Goal: Task Accomplishment & Management: Manage account settings

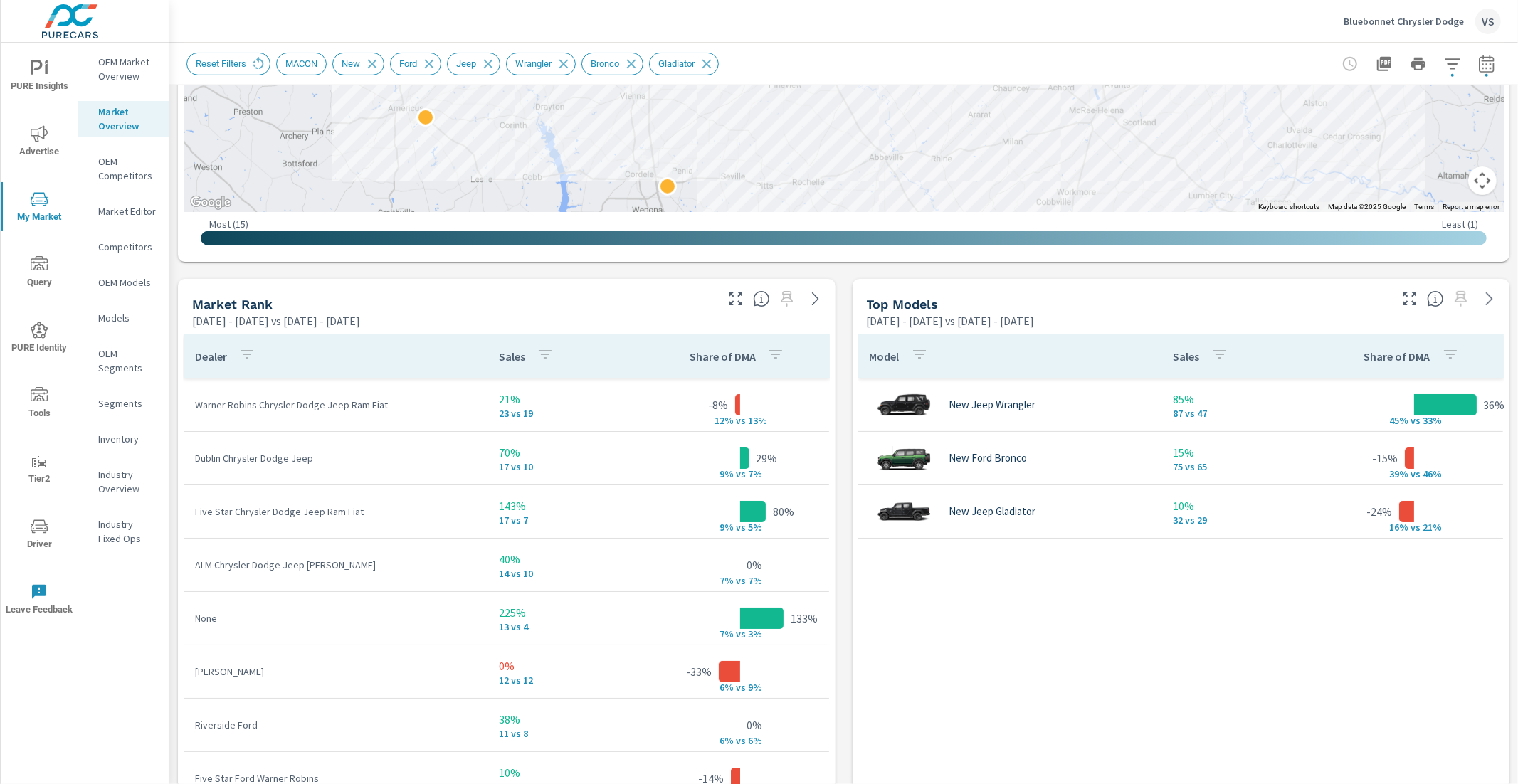
scroll to position [160, 0]
click at [1354, 21] on p "Bluebonnet Chrysler Dodge" at bounding box center [1404, 21] width 120 height 13
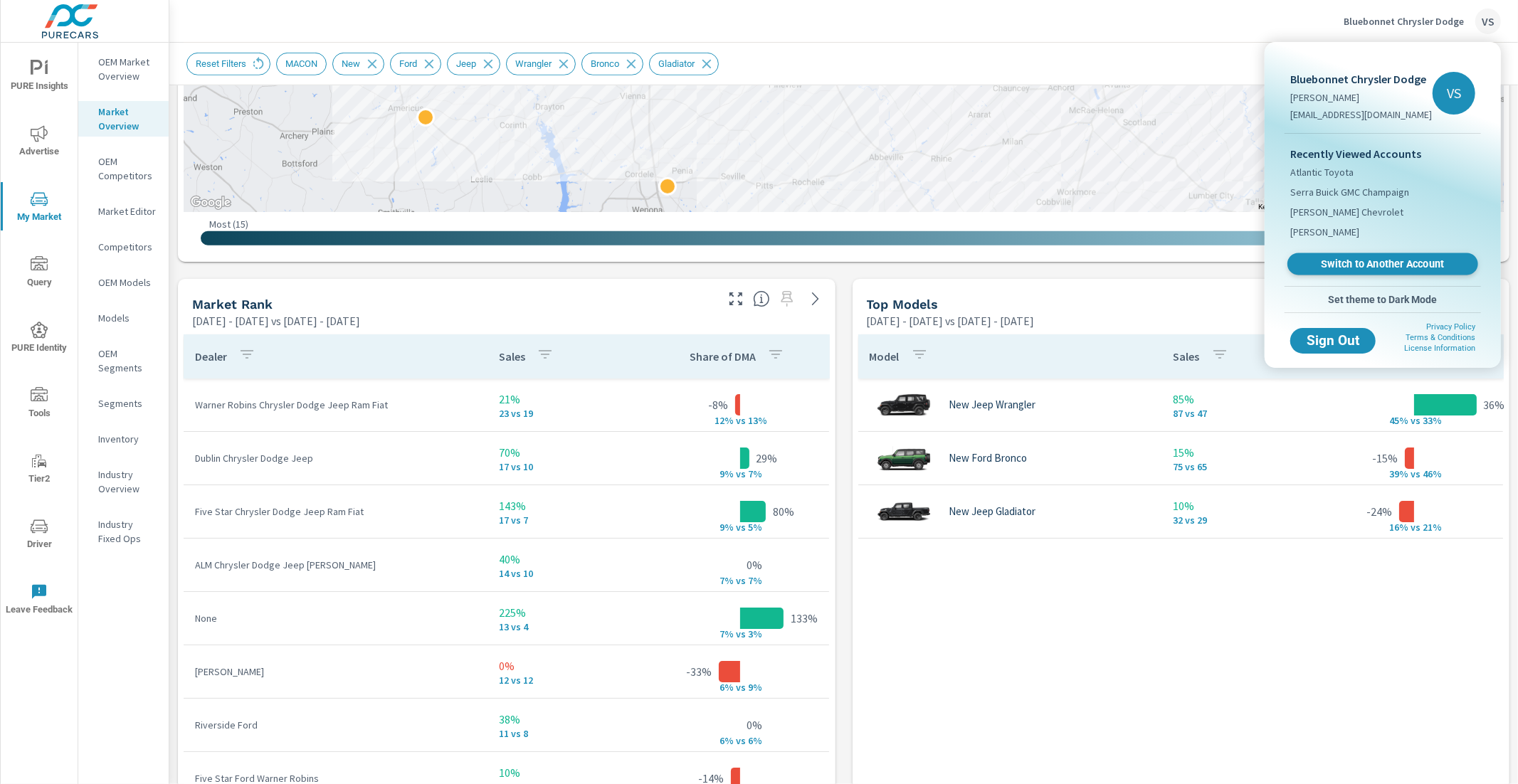
click at [1325, 258] on span "Switch to Another Account" at bounding box center [1382, 264] width 174 height 14
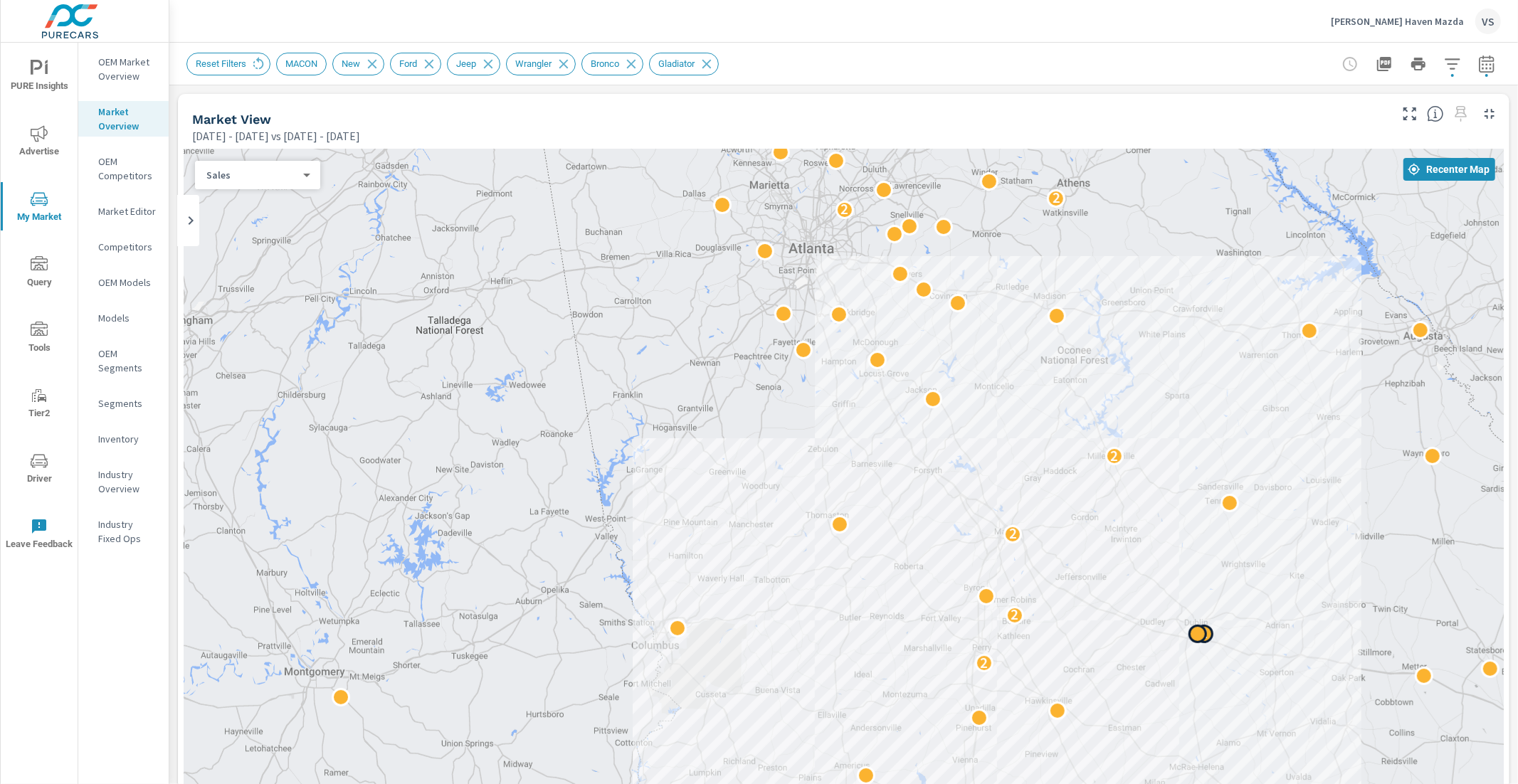
scroll to position [303, 0]
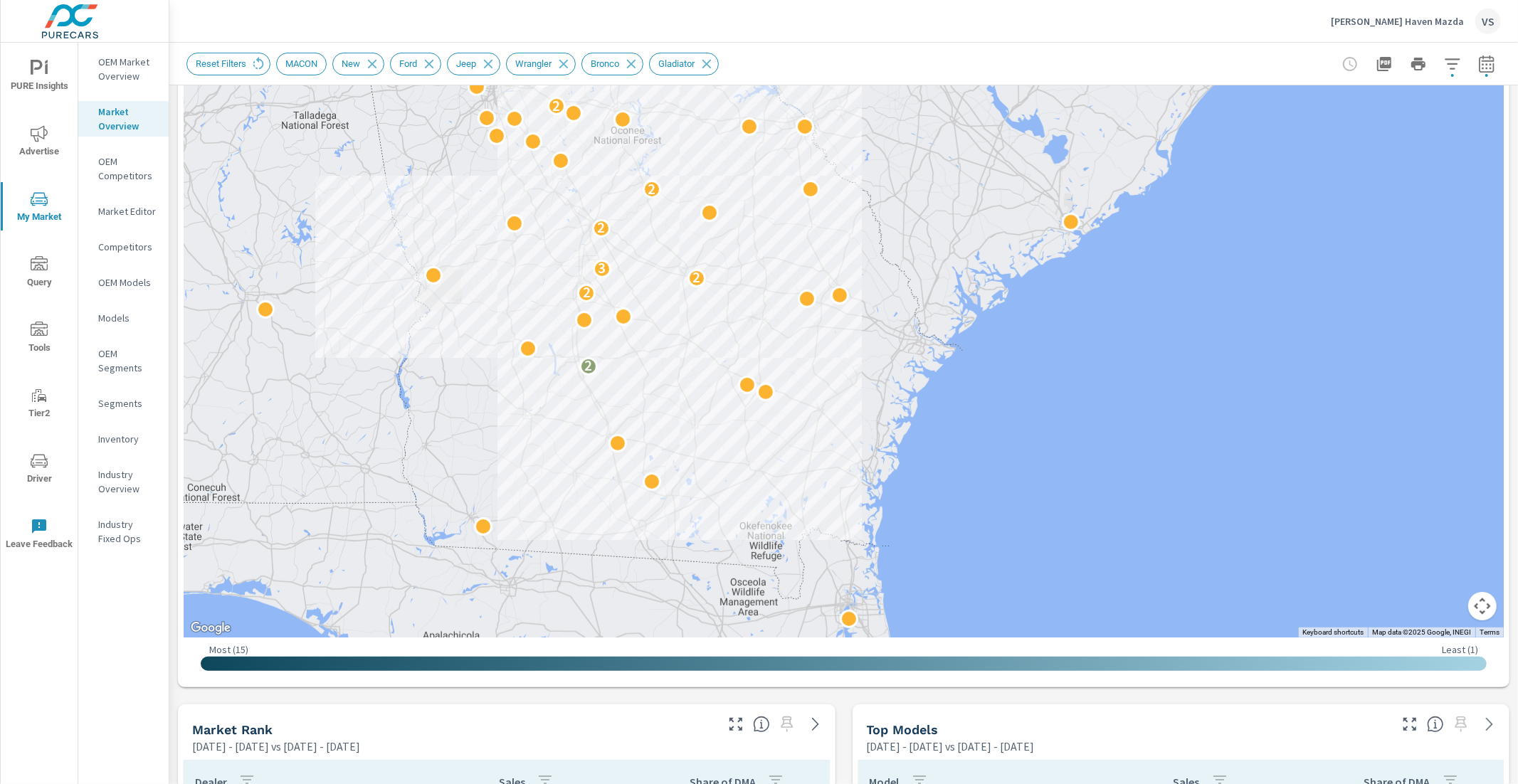
drag, startPoint x: 1177, startPoint y: 358, endPoint x: 671, endPoint y: 299, distance: 509.4
click at [671, 299] on div "2 2 2 3 2 2 2 2 2 2" at bounding box center [1026, 564] width 1367 height 768
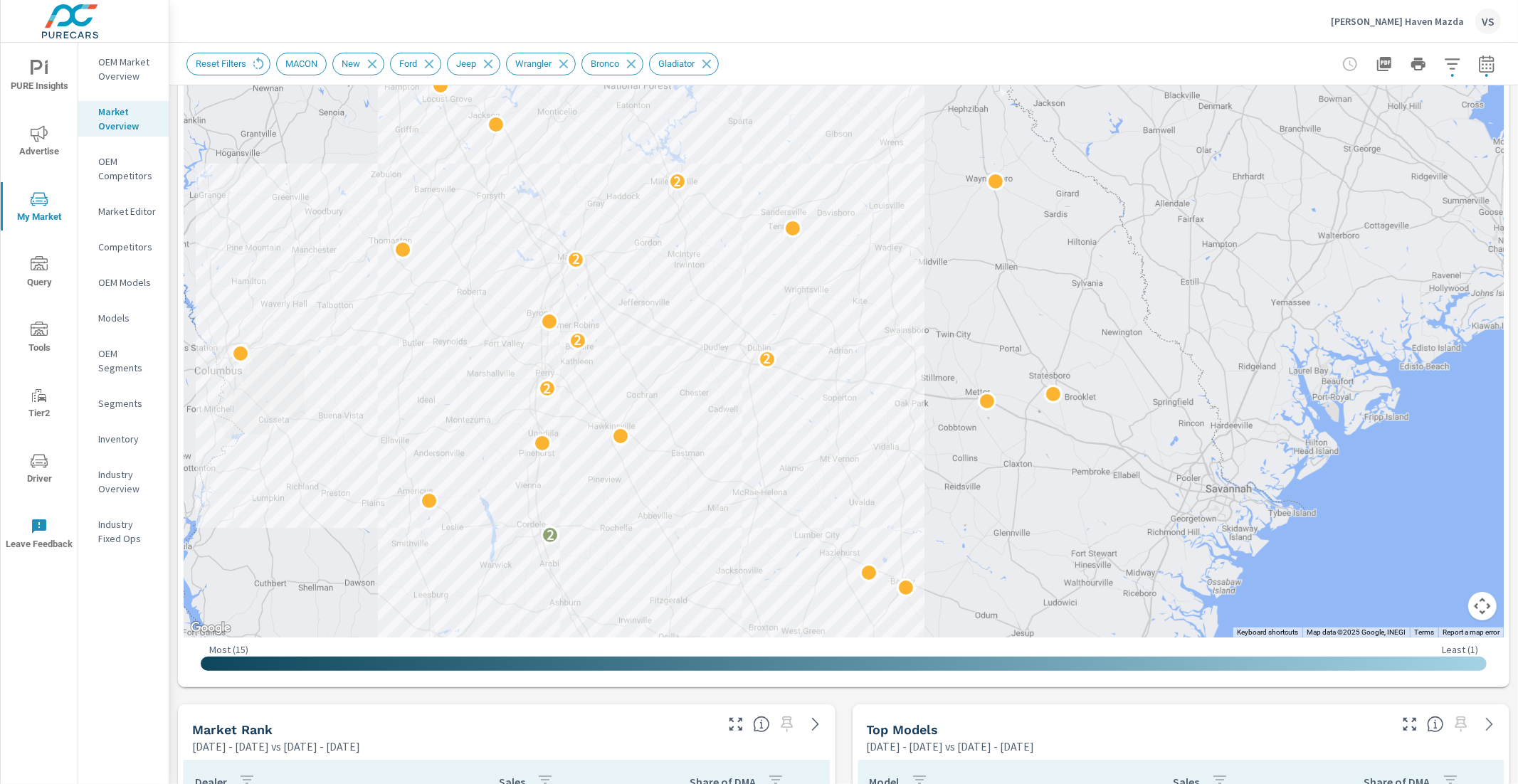
drag, startPoint x: 677, startPoint y: 276, endPoint x: 762, endPoint y: 548, distance: 285.0
click at [762, 548] on div "2 2 2 2 2 2 2 2" at bounding box center [843, 241] width 1320 height 791
